Goal: Information Seeking & Learning: Learn about a topic

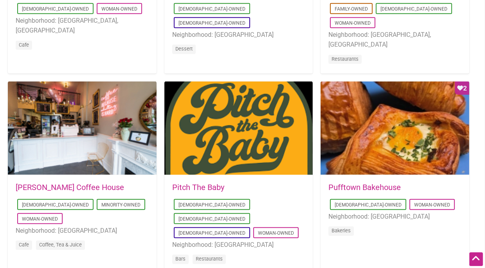
scroll to position [509, 0]
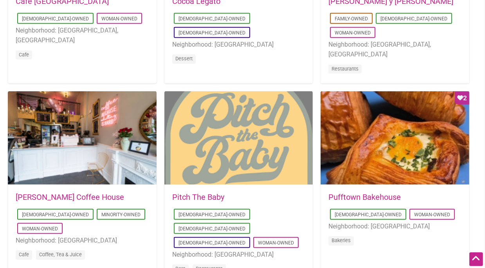
click at [245, 179] on div at bounding box center [239, 138] width 149 height 94
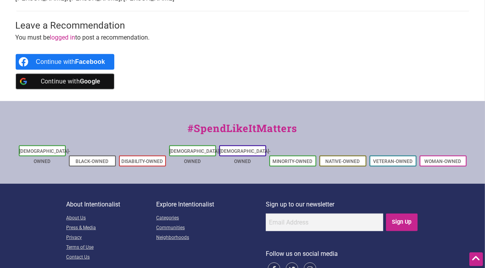
scroll to position [431, 0]
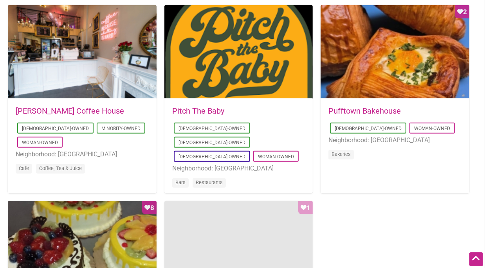
scroll to position [392, 0]
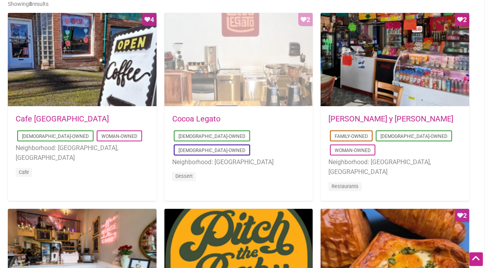
click at [245, 87] on div "Favorite Count 2" at bounding box center [239, 60] width 149 height 94
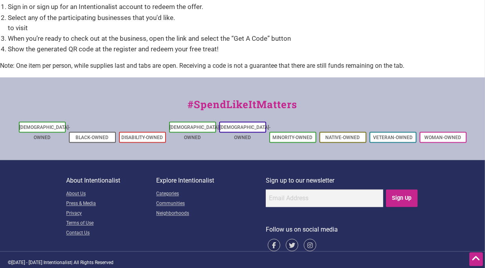
scroll to position [1193, 0]
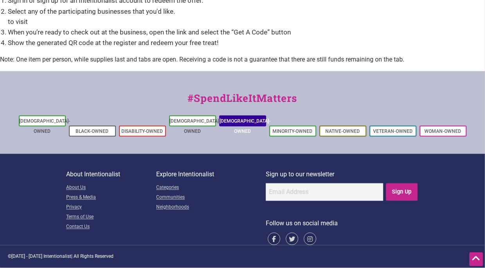
click at [243, 127] on li "[DEMOGRAPHIC_DATA]-Owned" at bounding box center [242, 121] width 47 height 11
click at [246, 132] on link "[DEMOGRAPHIC_DATA]-Owned" at bounding box center [245, 127] width 51 height 16
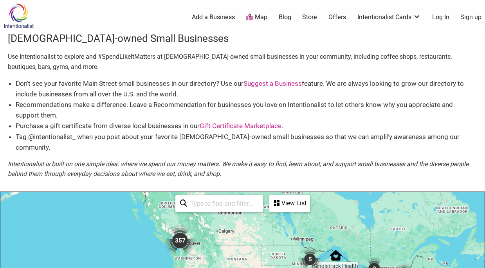
drag, startPoint x: 118, startPoint y: 259, endPoint x: 168, endPoint y: 219, distance: 64.1
click at [168, 225] on img "357" at bounding box center [180, 240] width 31 height 31
click at [182, 231] on img "357" at bounding box center [180, 240] width 31 height 31
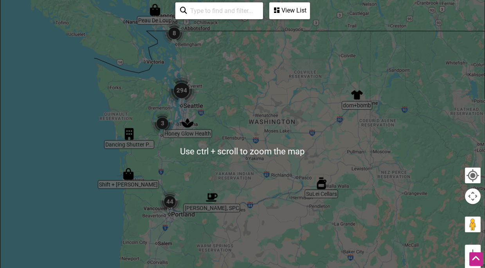
scroll to position [196, 0]
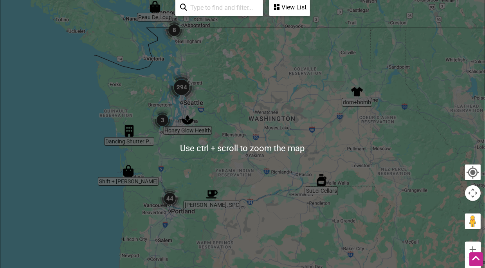
click at [184, 76] on img "294" at bounding box center [181, 87] width 31 height 31
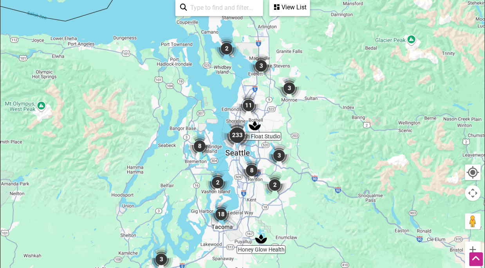
click at [237, 124] on img "233" at bounding box center [237, 135] width 31 height 31
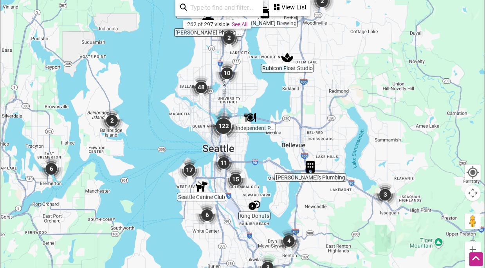
click at [222, 114] on img "122" at bounding box center [223, 125] width 31 height 31
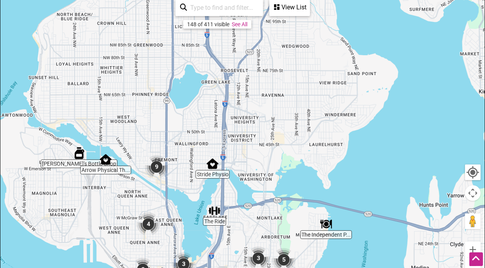
drag, startPoint x: 337, startPoint y: 145, endPoint x: 324, endPoint y: 285, distance: 140.5
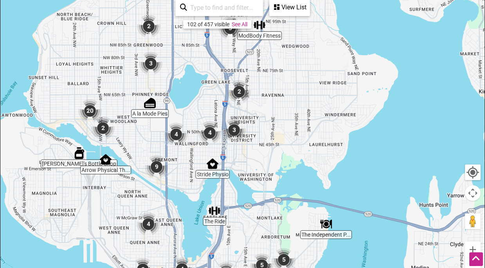
click at [238, 80] on img "2" at bounding box center [240, 92] width 24 height 24
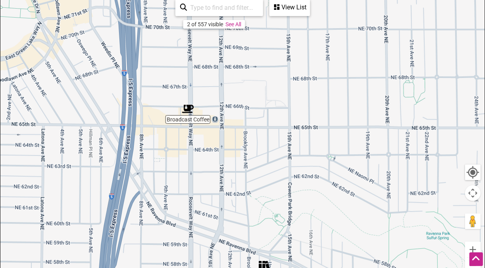
drag, startPoint x: 334, startPoint y: 170, endPoint x: 327, endPoint y: 208, distance: 37.9
click at [327, 208] on div "To navigate, press the arrow keys." at bounding box center [242, 148] width 485 height 305
click at [187, 103] on img "Broadcast Coffee" at bounding box center [188, 109] width 12 height 12
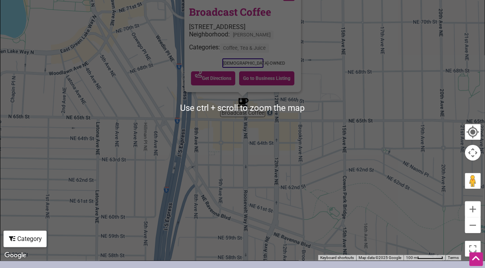
scroll to position [274, 0]
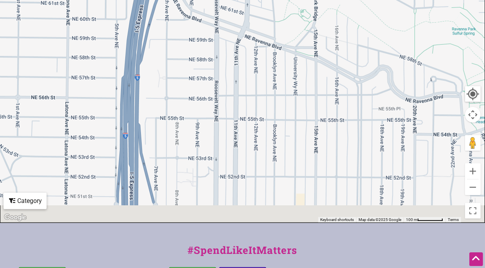
drag, startPoint x: 286, startPoint y: 141, endPoint x: 257, endPoint y: -33, distance: 176.0
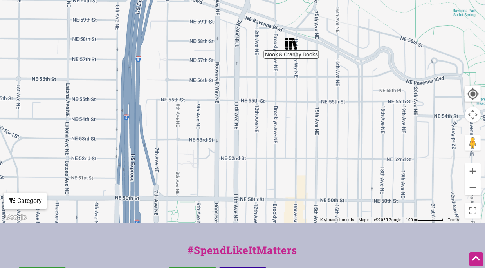
click at [290, 38] on img "Nook & Cranny Books" at bounding box center [292, 44] width 12 height 12
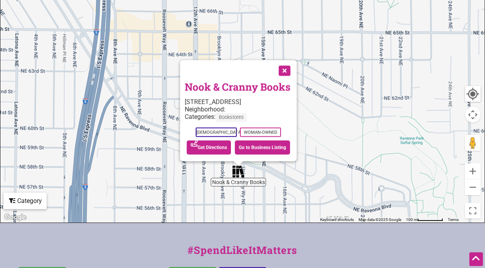
drag, startPoint x: 296, startPoint y: 70, endPoint x: 291, endPoint y: 176, distance: 105.5
click at [291, 176] on div "To navigate, press the arrow keys. Nook & Cranny Books 5637 University Wy NE #1…" at bounding box center [242, 70] width 485 height 305
click at [223, 80] on link "Nook & Cranny Books" at bounding box center [238, 86] width 106 height 13
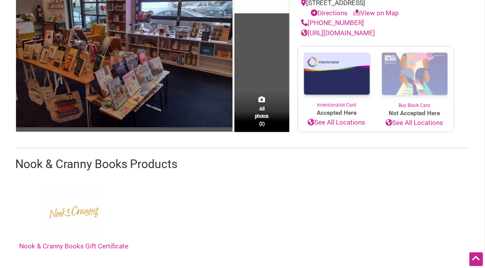
scroll to position [39, 0]
